Goal: Navigation & Orientation: Find specific page/section

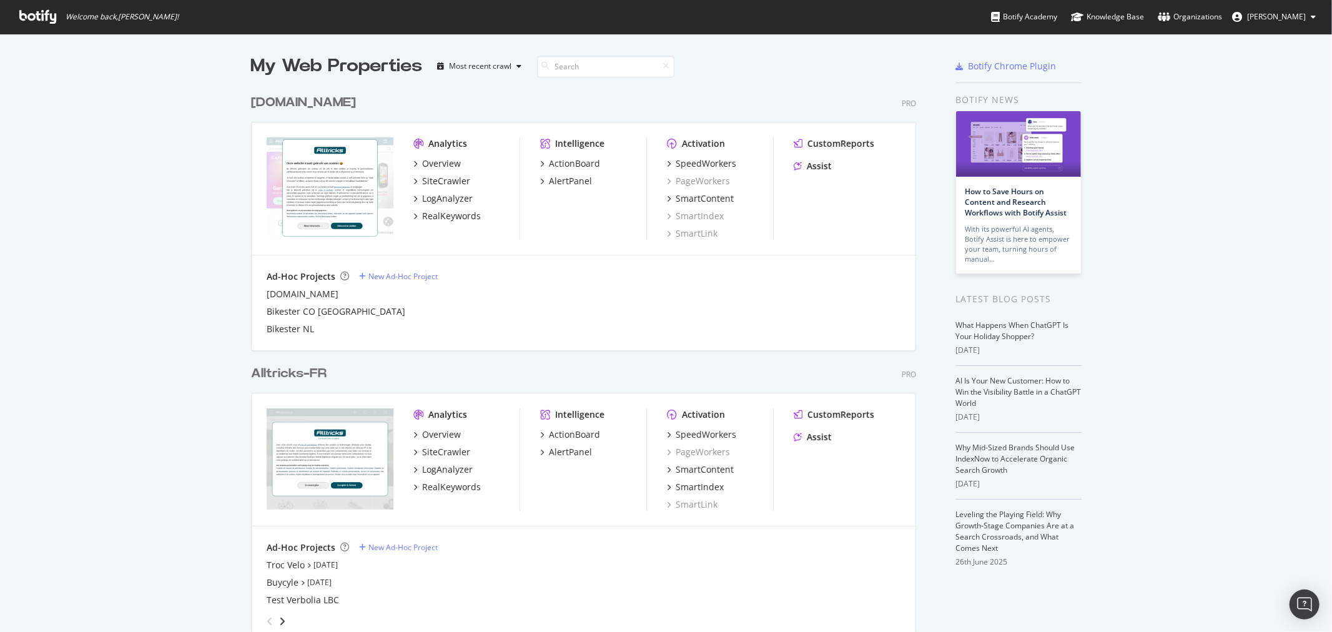
scroll to position [208, 0]
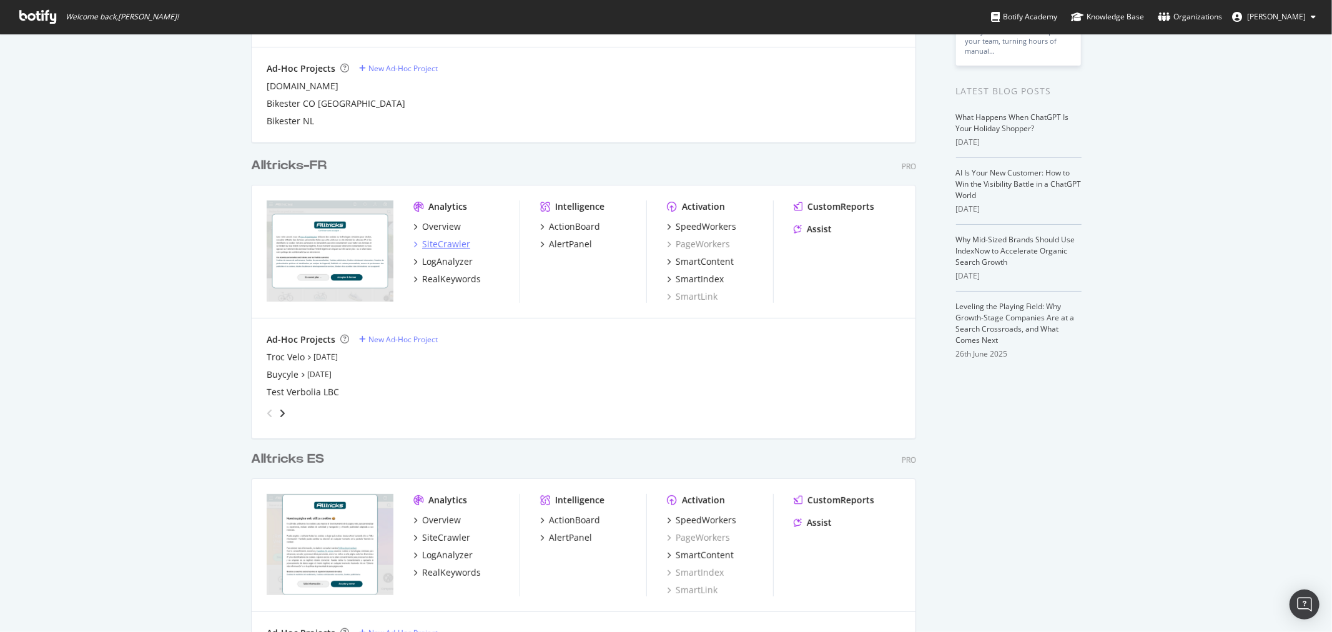
click at [452, 246] on div "SiteCrawler" at bounding box center [446, 244] width 48 height 12
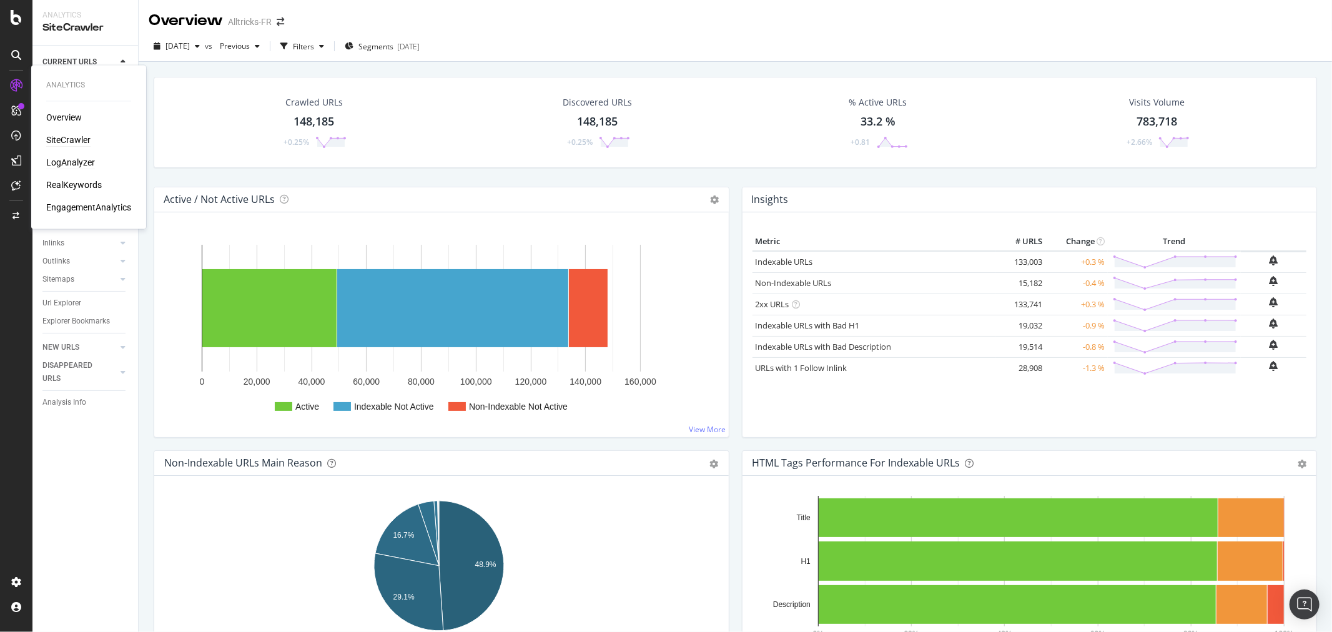
click at [62, 159] on div "LogAnalyzer" at bounding box center [70, 163] width 49 height 12
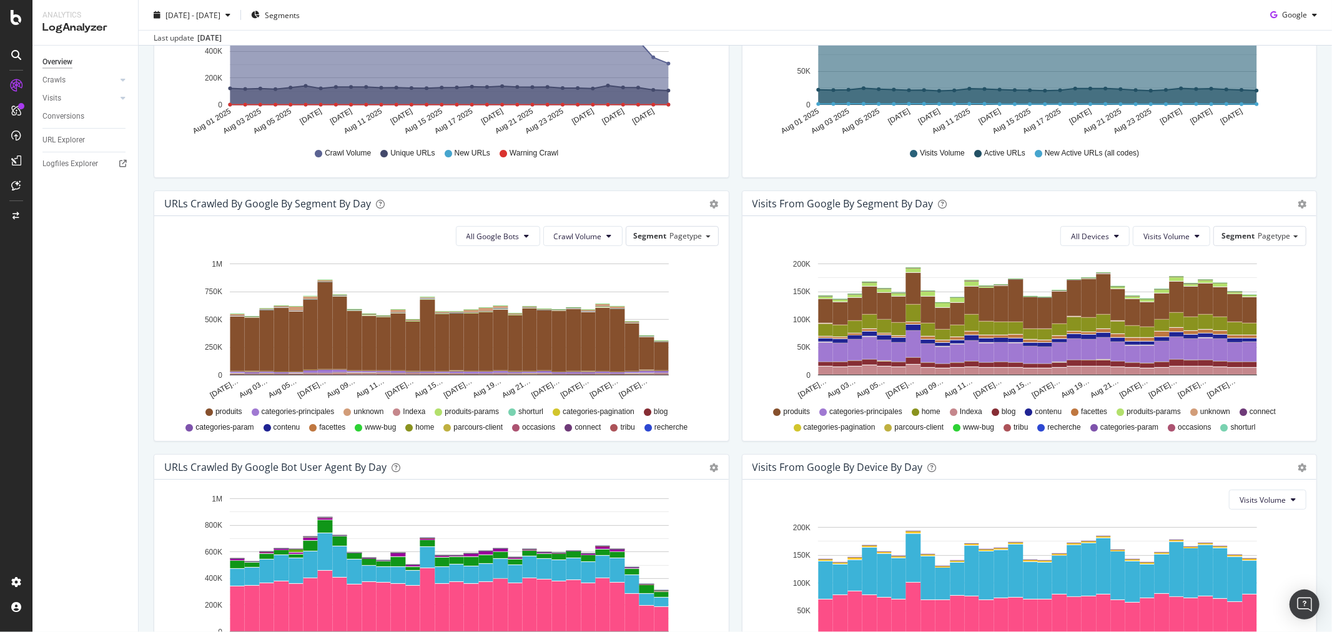
scroll to position [270, 0]
